Goal: Task Accomplishment & Management: Manage account settings

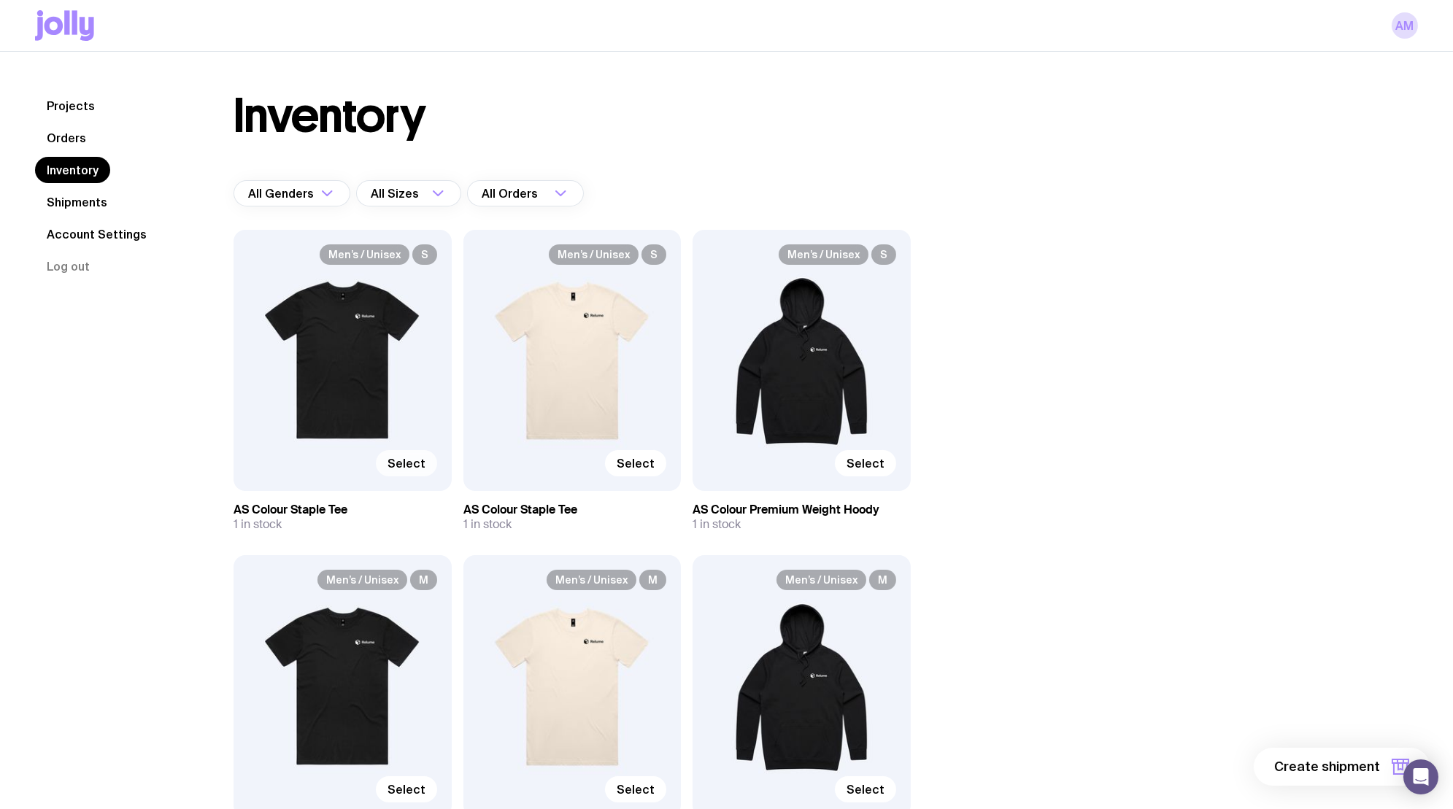
click at [412, 458] on span "Select" at bounding box center [407, 463] width 38 height 15
click at [0, 0] on input "Select" at bounding box center [0, 0] width 0 height 0
click at [640, 460] on span "Select" at bounding box center [636, 463] width 38 height 15
click at [0, 0] on input "Select" at bounding box center [0, 0] width 0 height 0
click at [862, 461] on span "Select" at bounding box center [866, 463] width 38 height 15
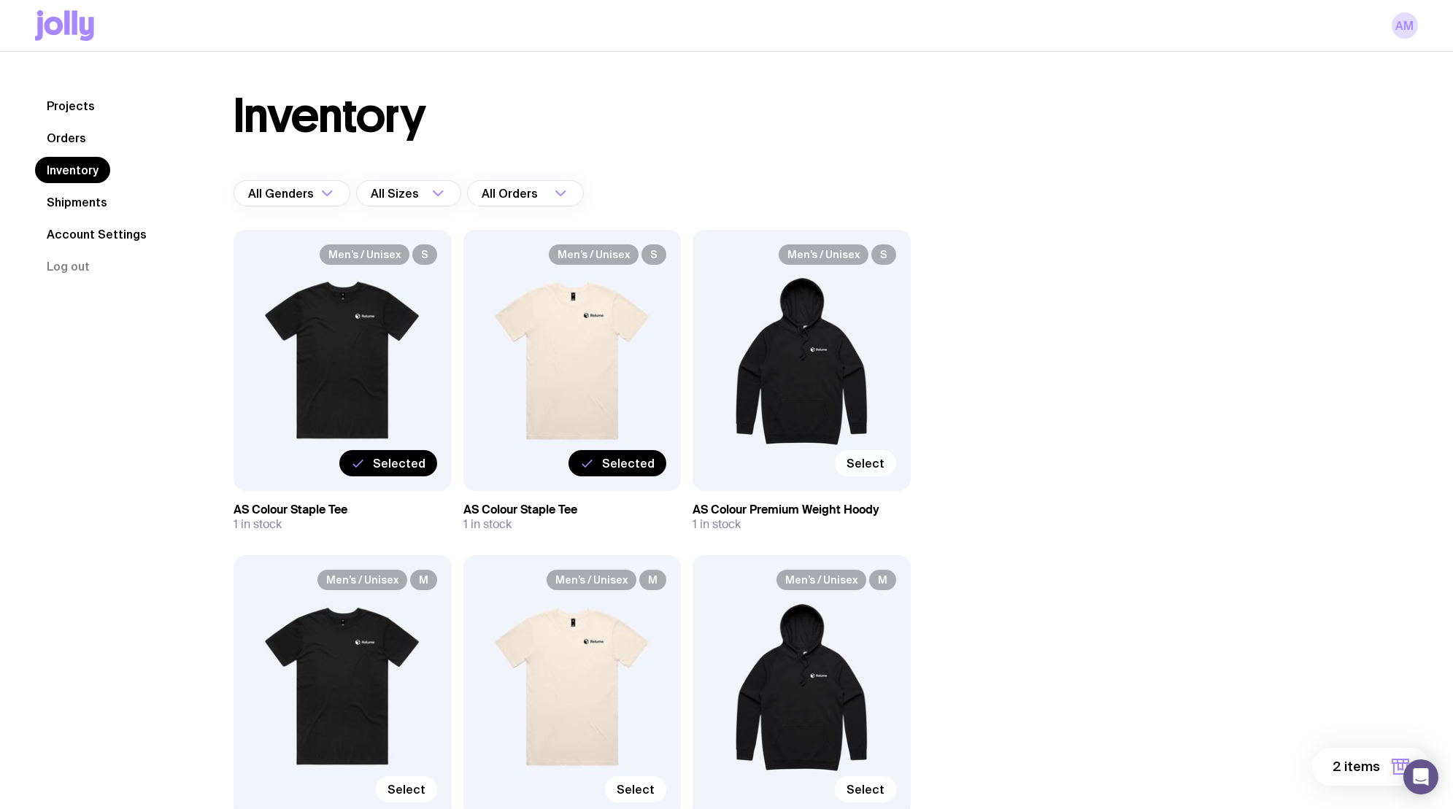
click at [0, 0] on input "Select" at bounding box center [0, 0] width 0 height 0
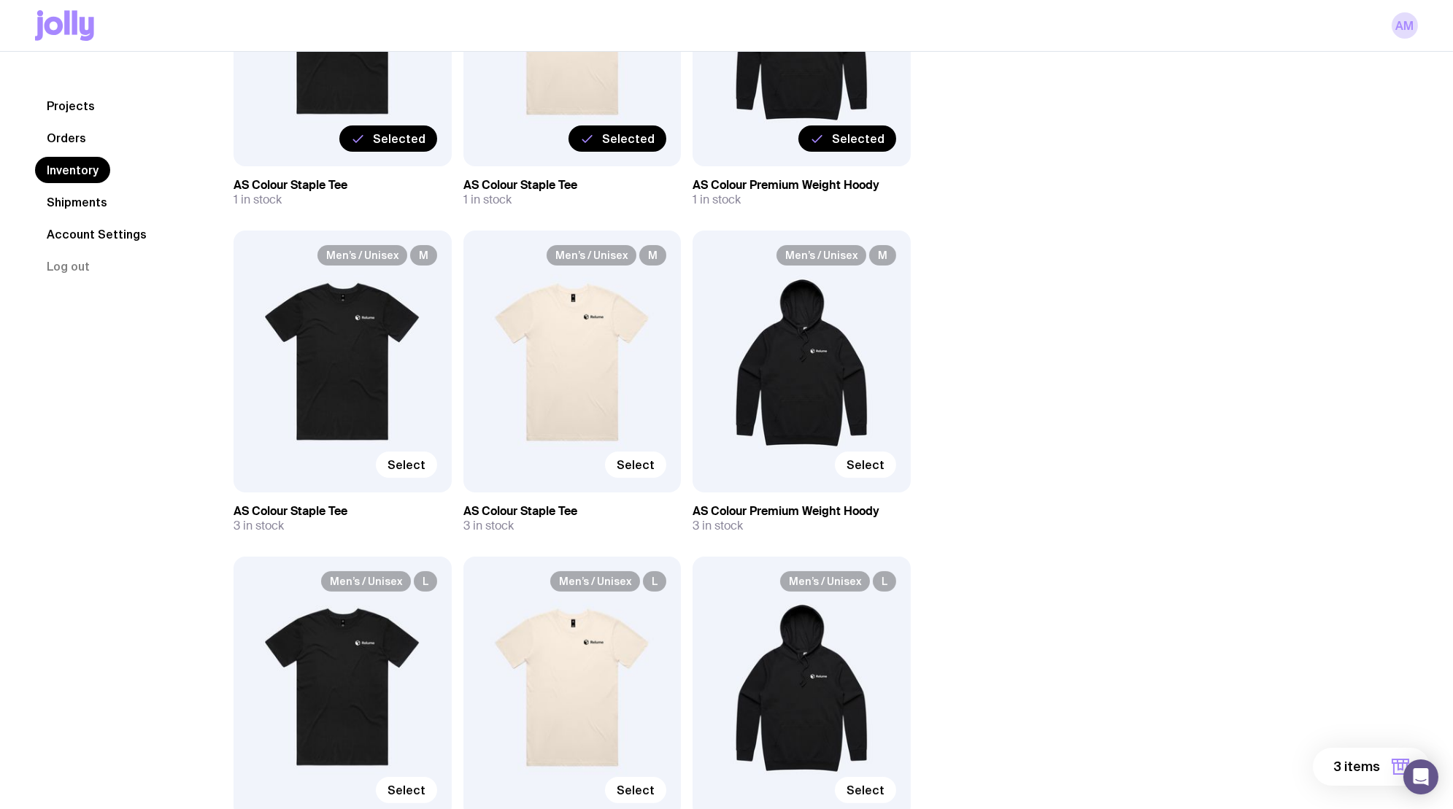
scroll to position [380, 0]
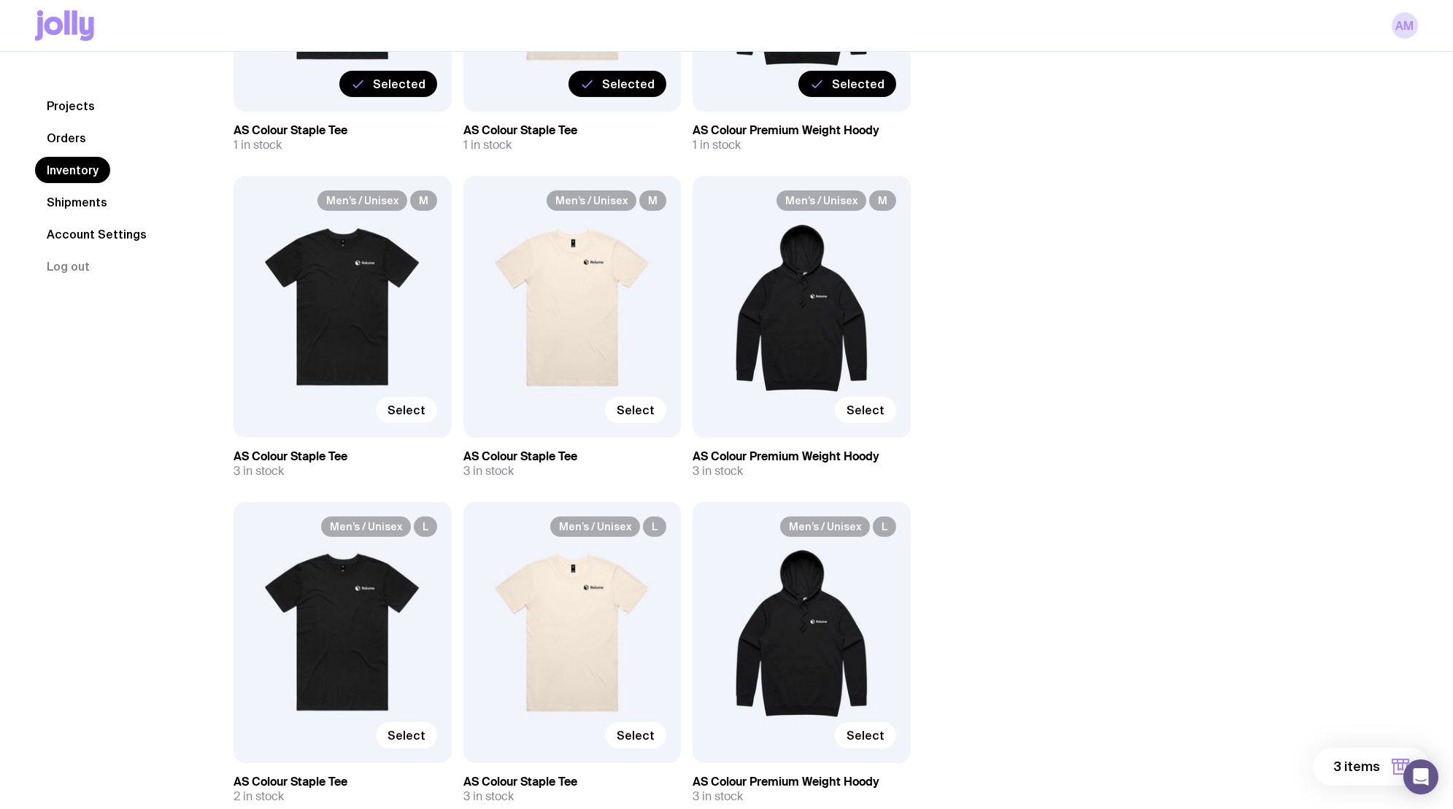
click at [399, 415] on span "Select" at bounding box center [407, 410] width 38 height 15
click at [0, 0] on input "Select" at bounding box center [0, 0] width 0 height 0
click at [644, 416] on span "Select" at bounding box center [636, 410] width 38 height 15
click at [0, 0] on input "Select" at bounding box center [0, 0] width 0 height 0
click at [866, 404] on span "Select" at bounding box center [866, 410] width 38 height 15
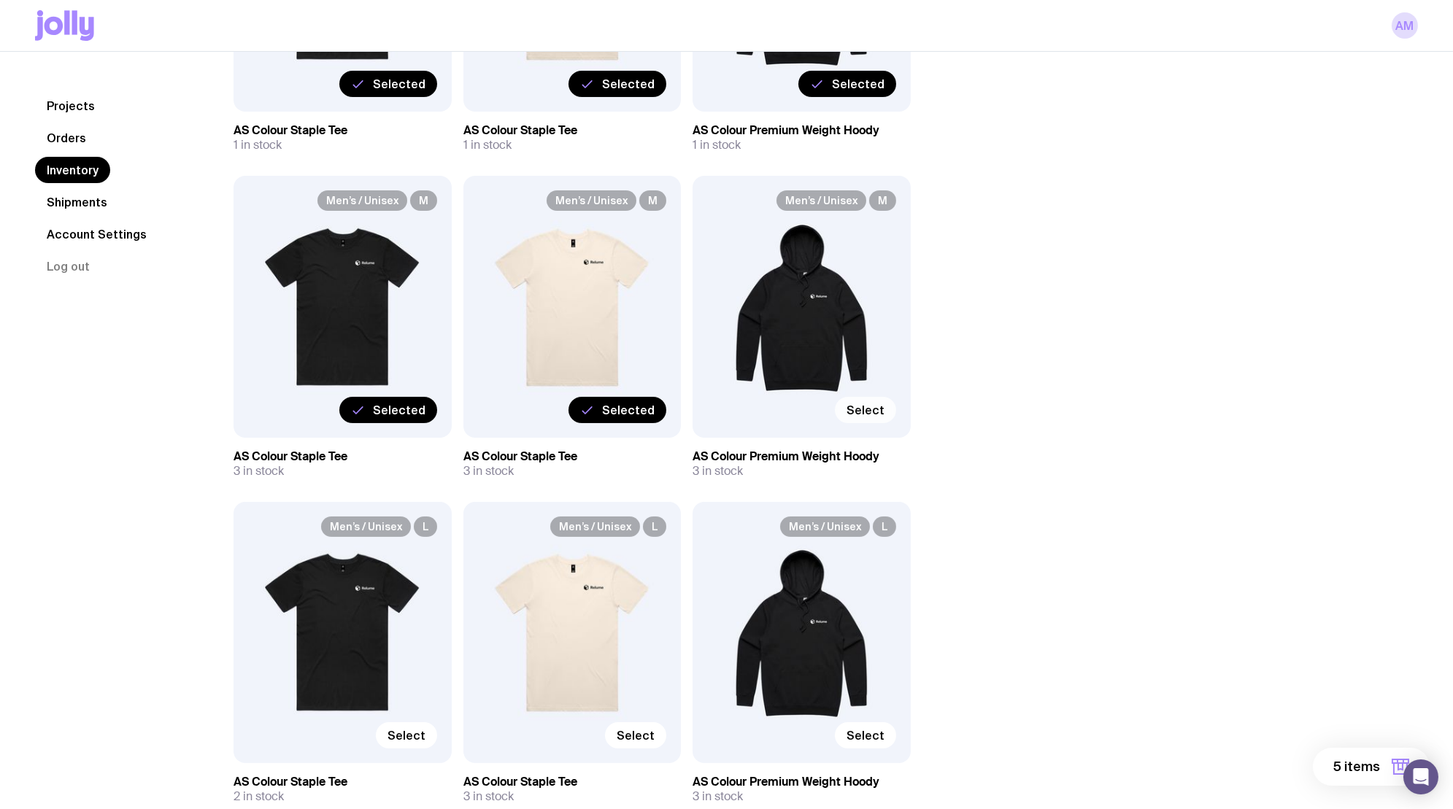
click at [0, 0] on input "Select" at bounding box center [0, 0] width 0 height 0
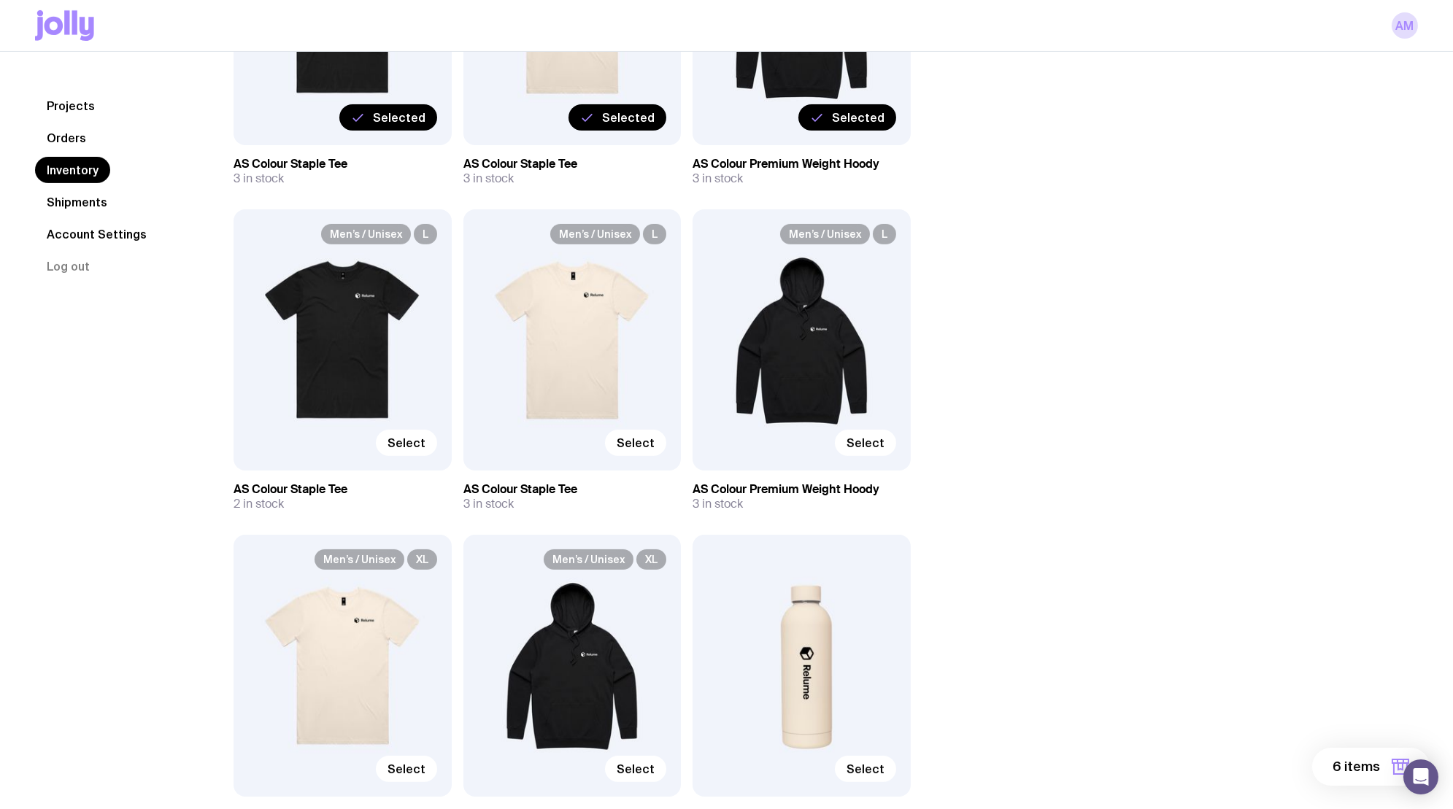
scroll to position [677, 0]
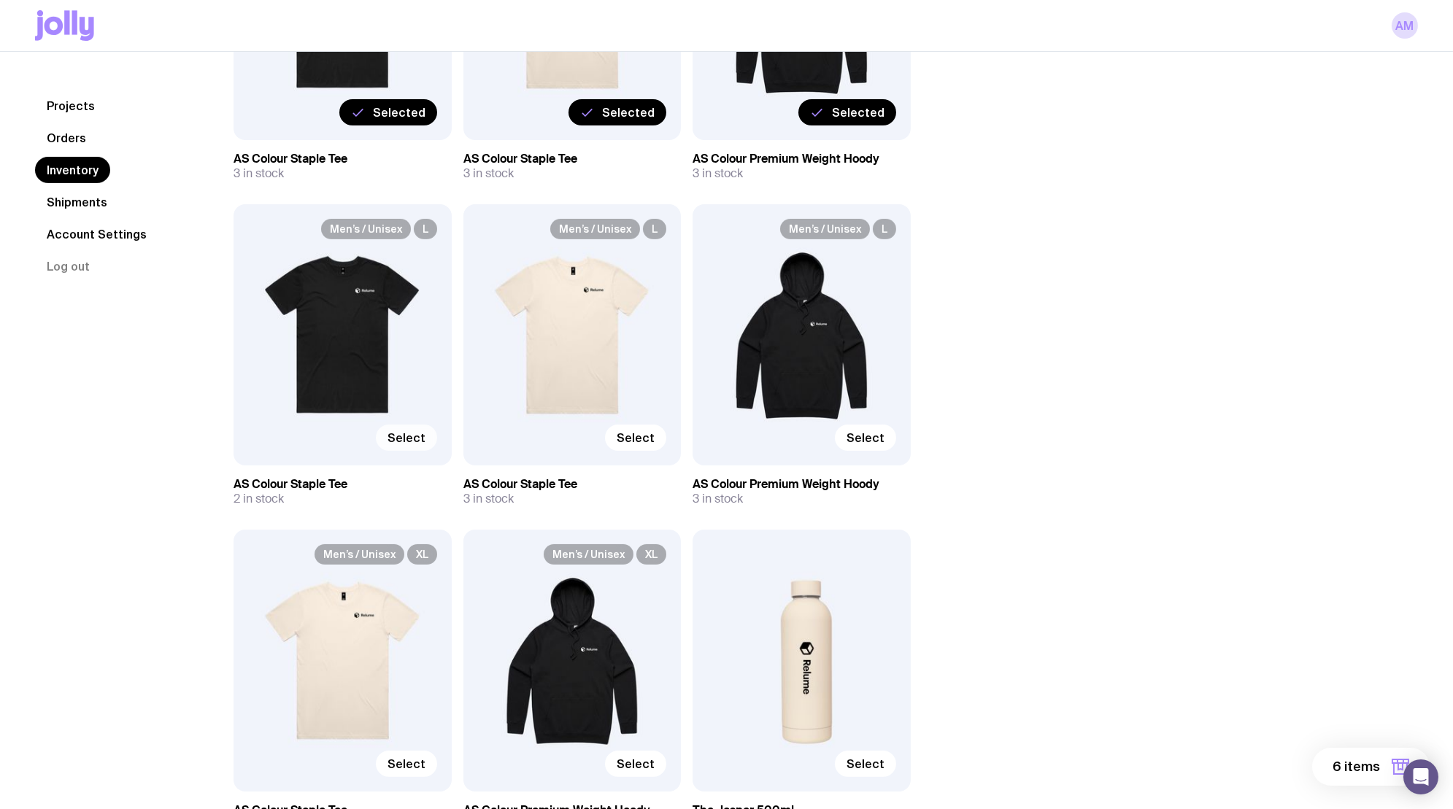
click at [393, 436] on span "Select" at bounding box center [407, 438] width 38 height 15
click at [0, 0] on input "Select" at bounding box center [0, 0] width 0 height 0
click at [634, 435] on span "Select" at bounding box center [636, 438] width 38 height 15
click at [0, 0] on input "Select" at bounding box center [0, 0] width 0 height 0
click at [858, 438] on span "Select" at bounding box center [866, 438] width 38 height 15
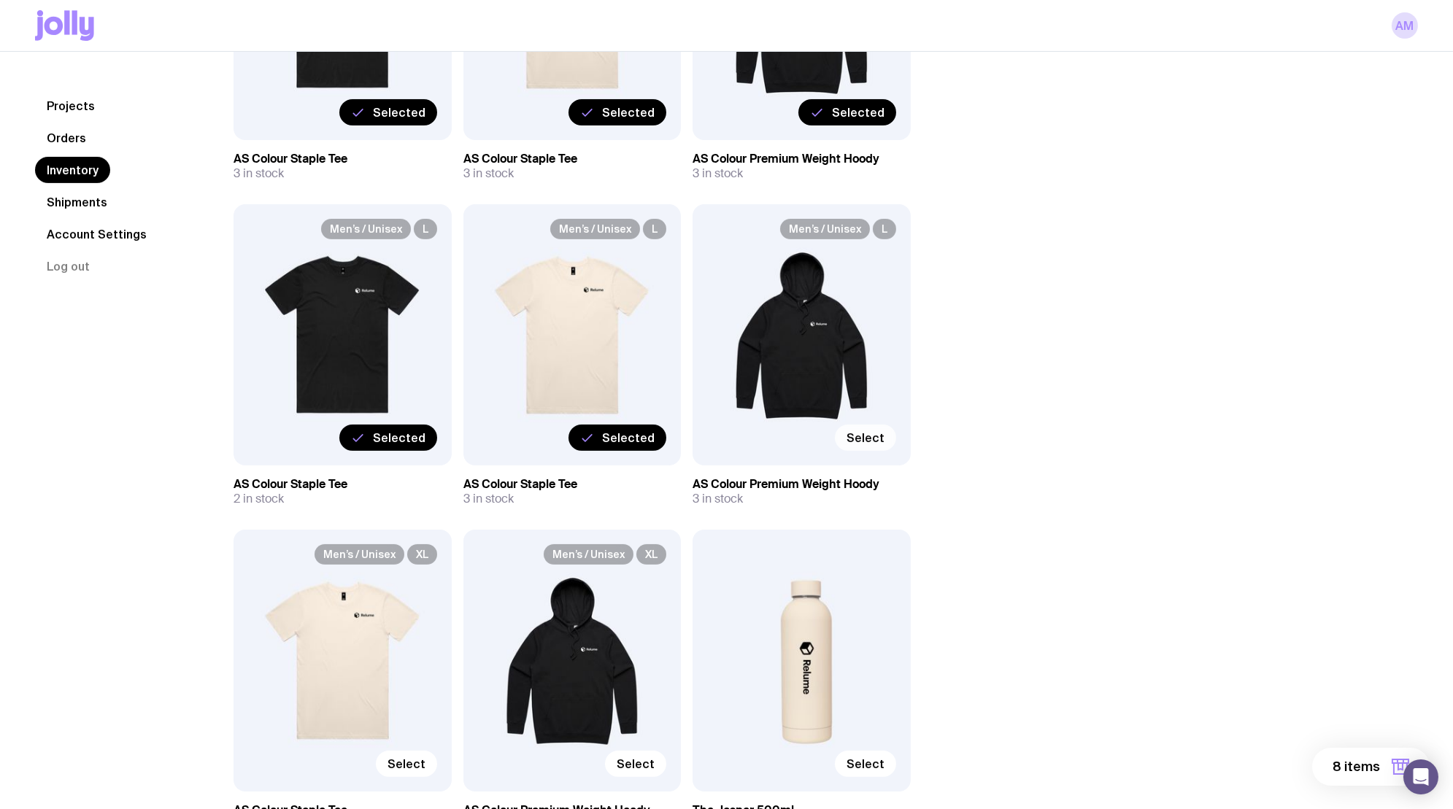
click at [0, 0] on input "Select" at bounding box center [0, 0] width 0 height 0
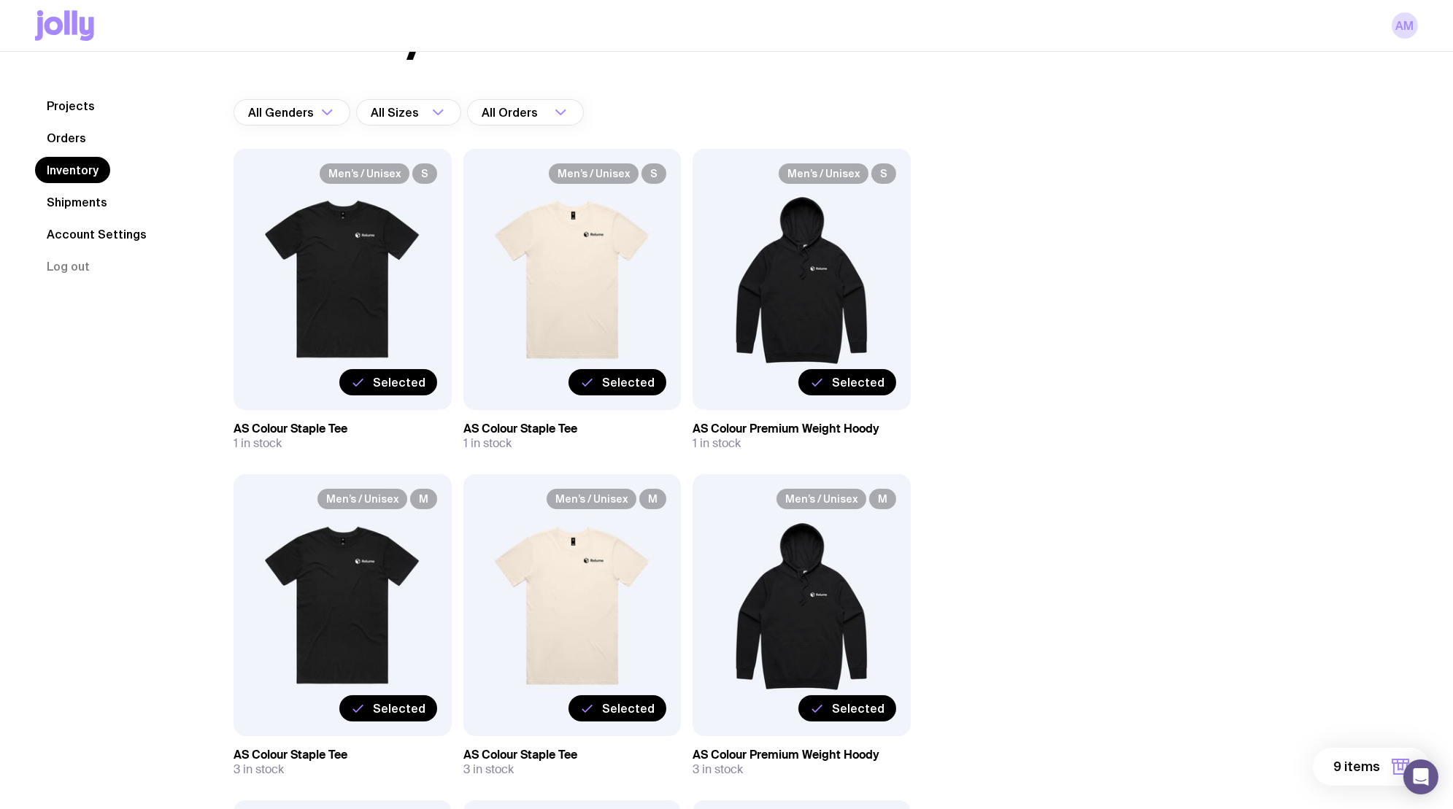
scroll to position [0, 0]
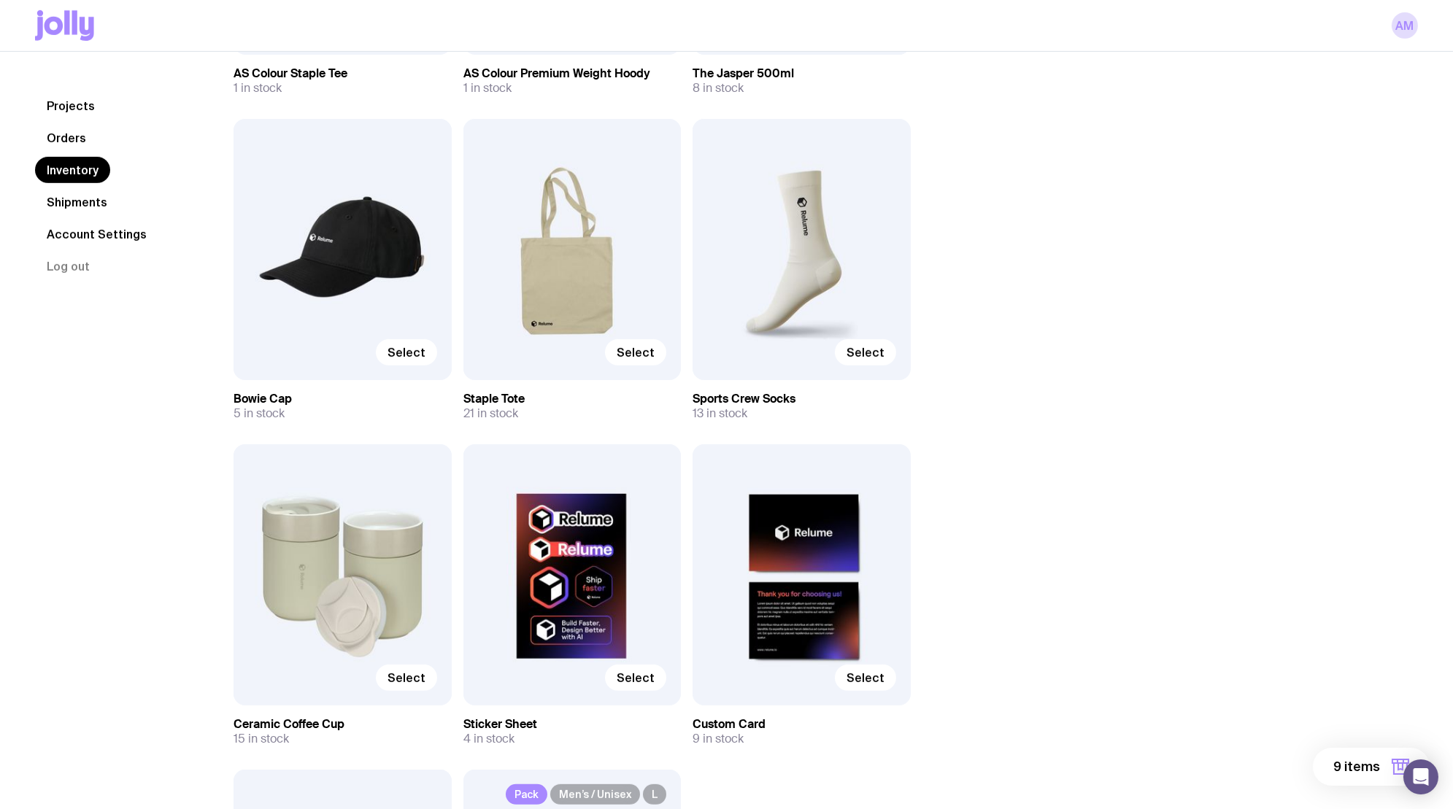
scroll to position [1523, 0]
